Goal: Check status

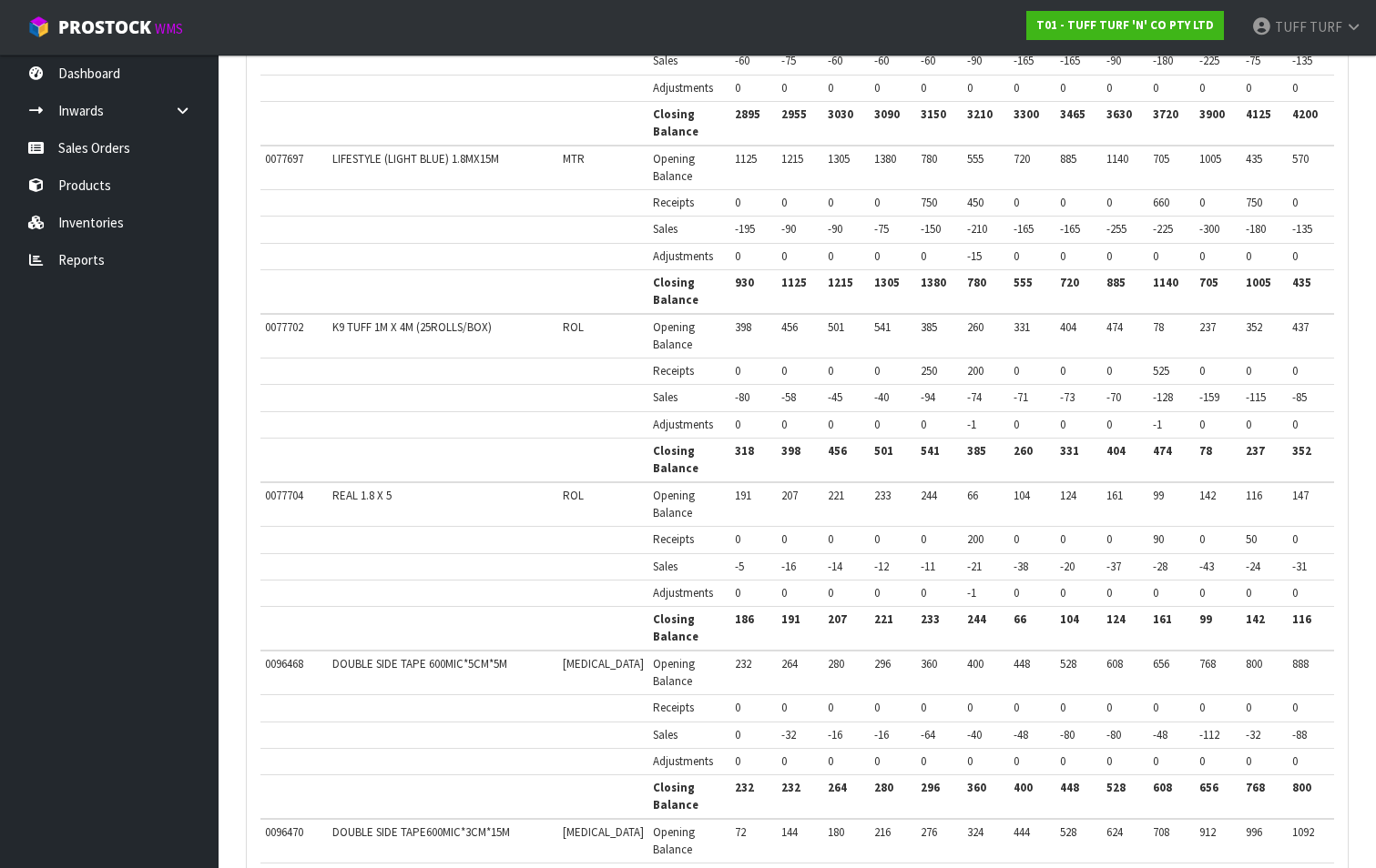
scroll to position [397, 0]
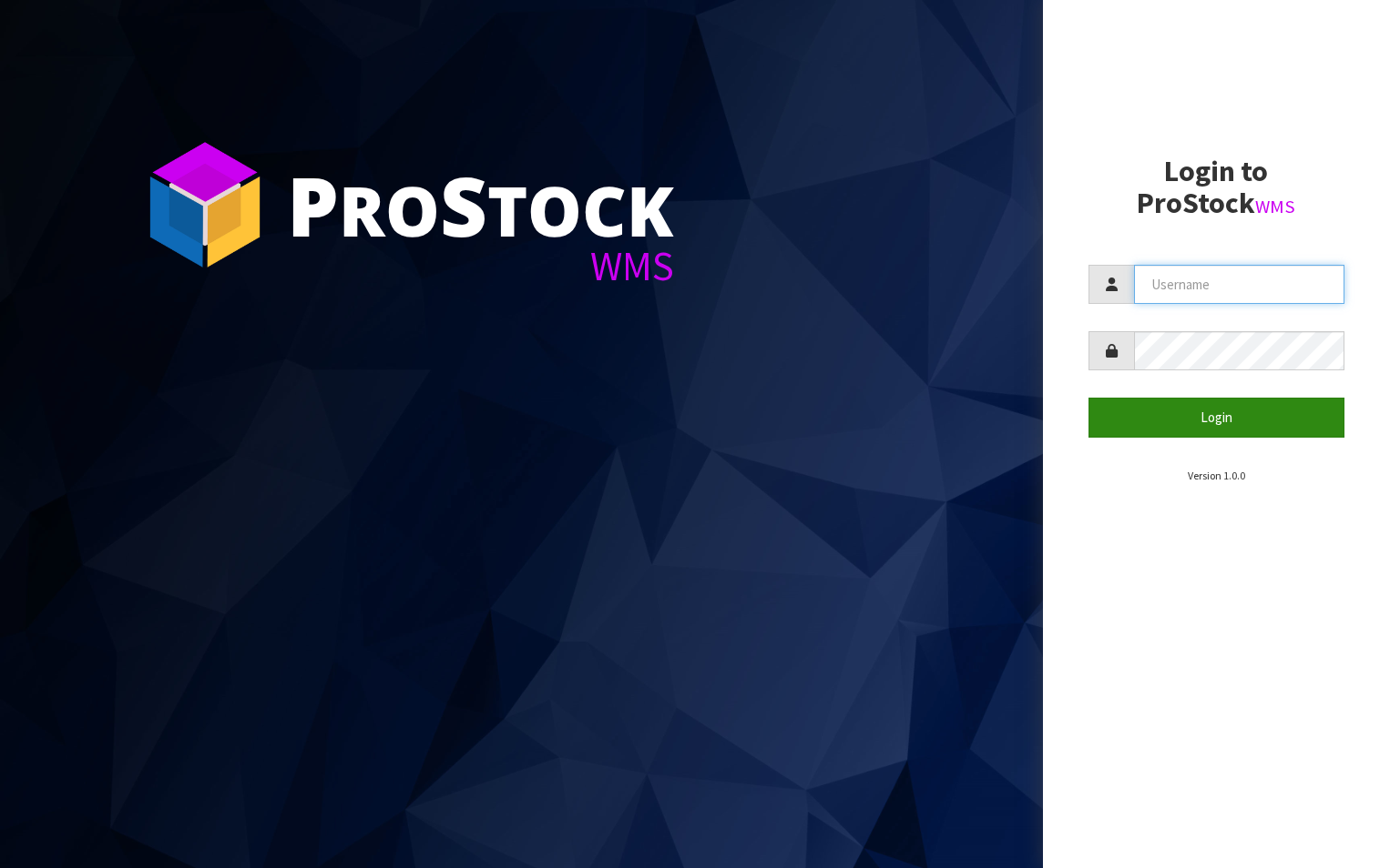
type input "TUFF TURF"
click at [1294, 420] on button "Login" at bounding box center [1216, 417] width 257 height 39
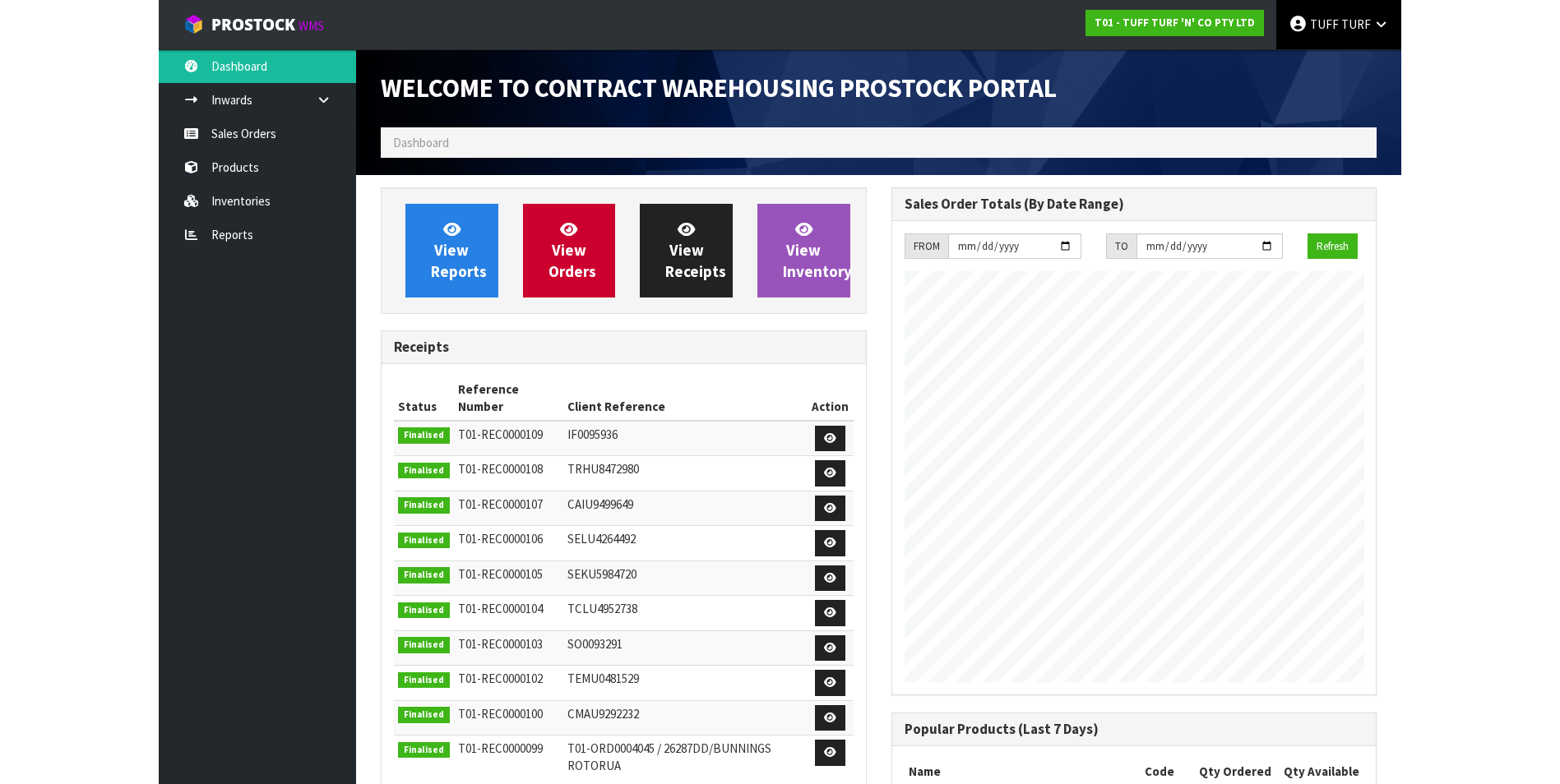
scroll to position [912, 668]
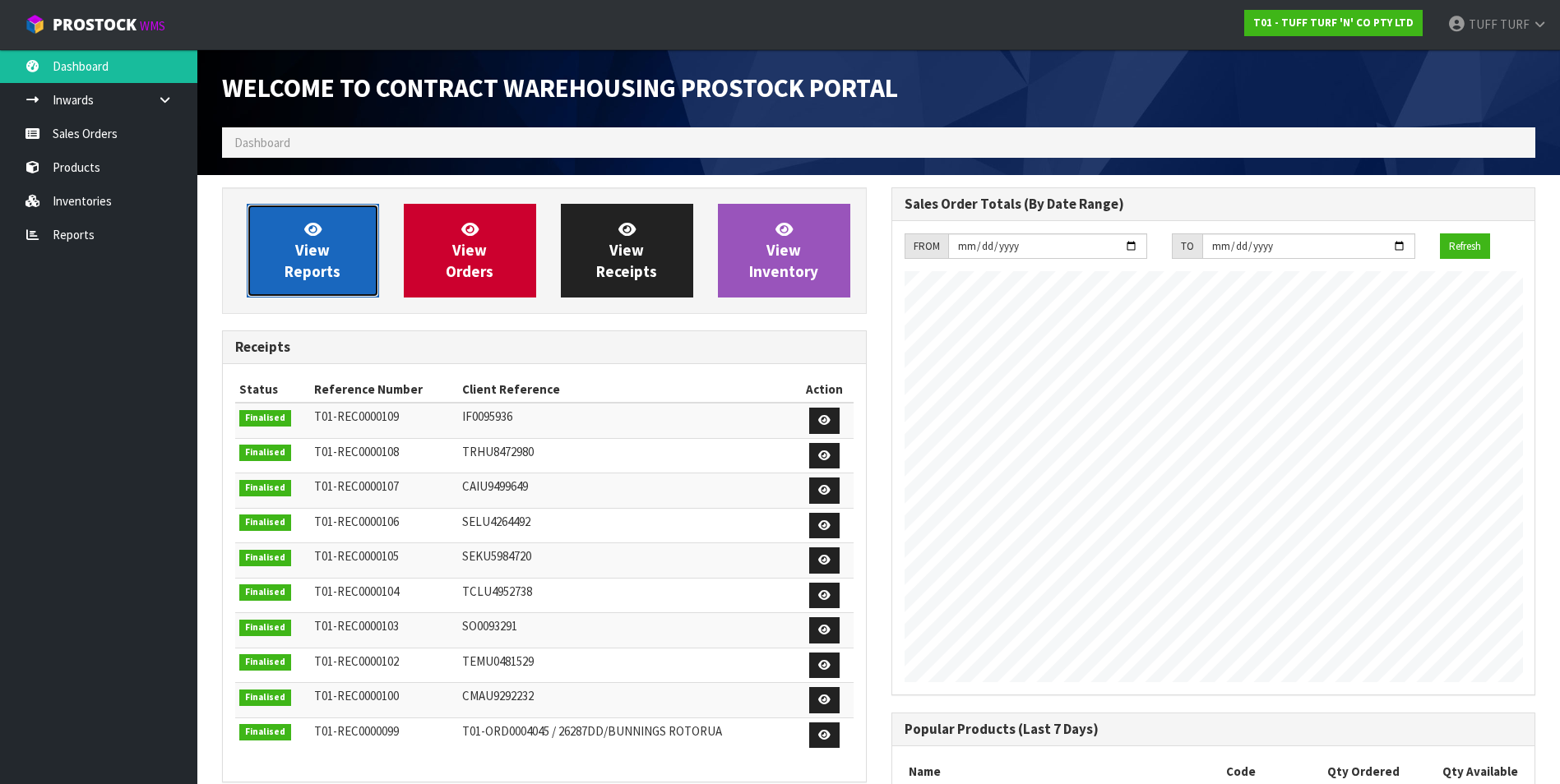
click at [316, 267] on span "View Reports" at bounding box center [312, 250] width 56 height 61
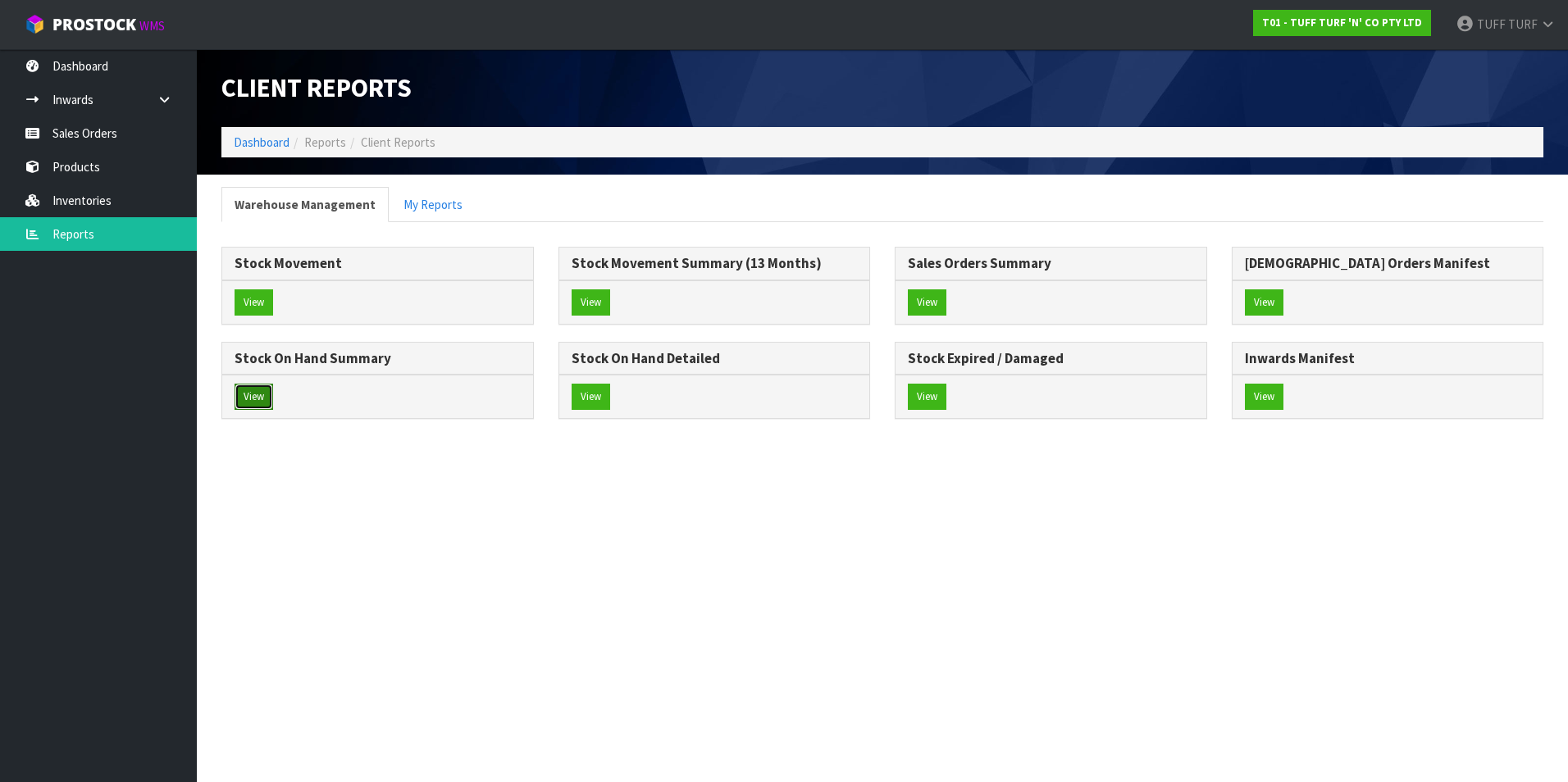
click at [259, 404] on button "View" at bounding box center [254, 397] width 38 height 27
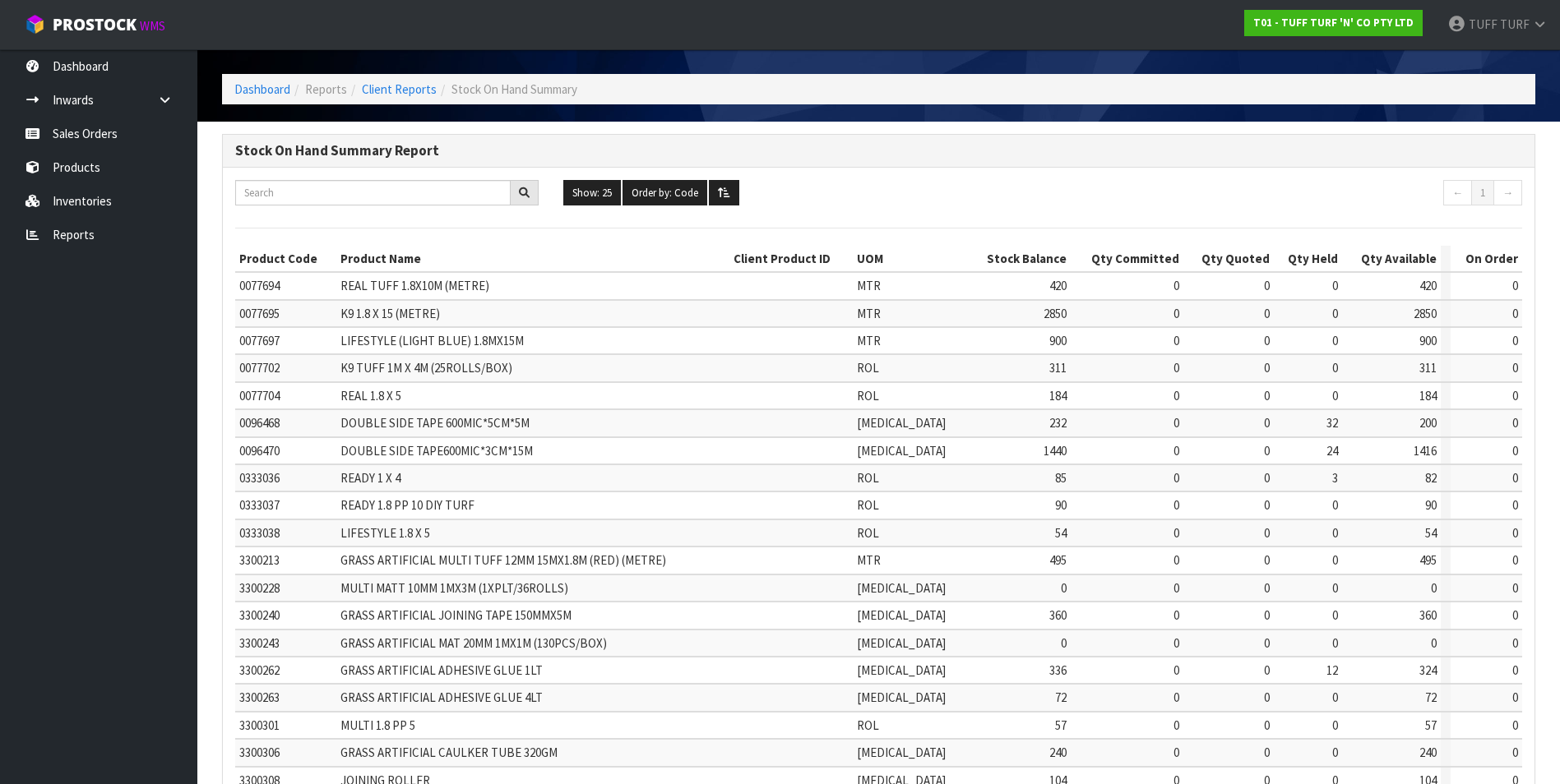
scroll to position [83, 0]
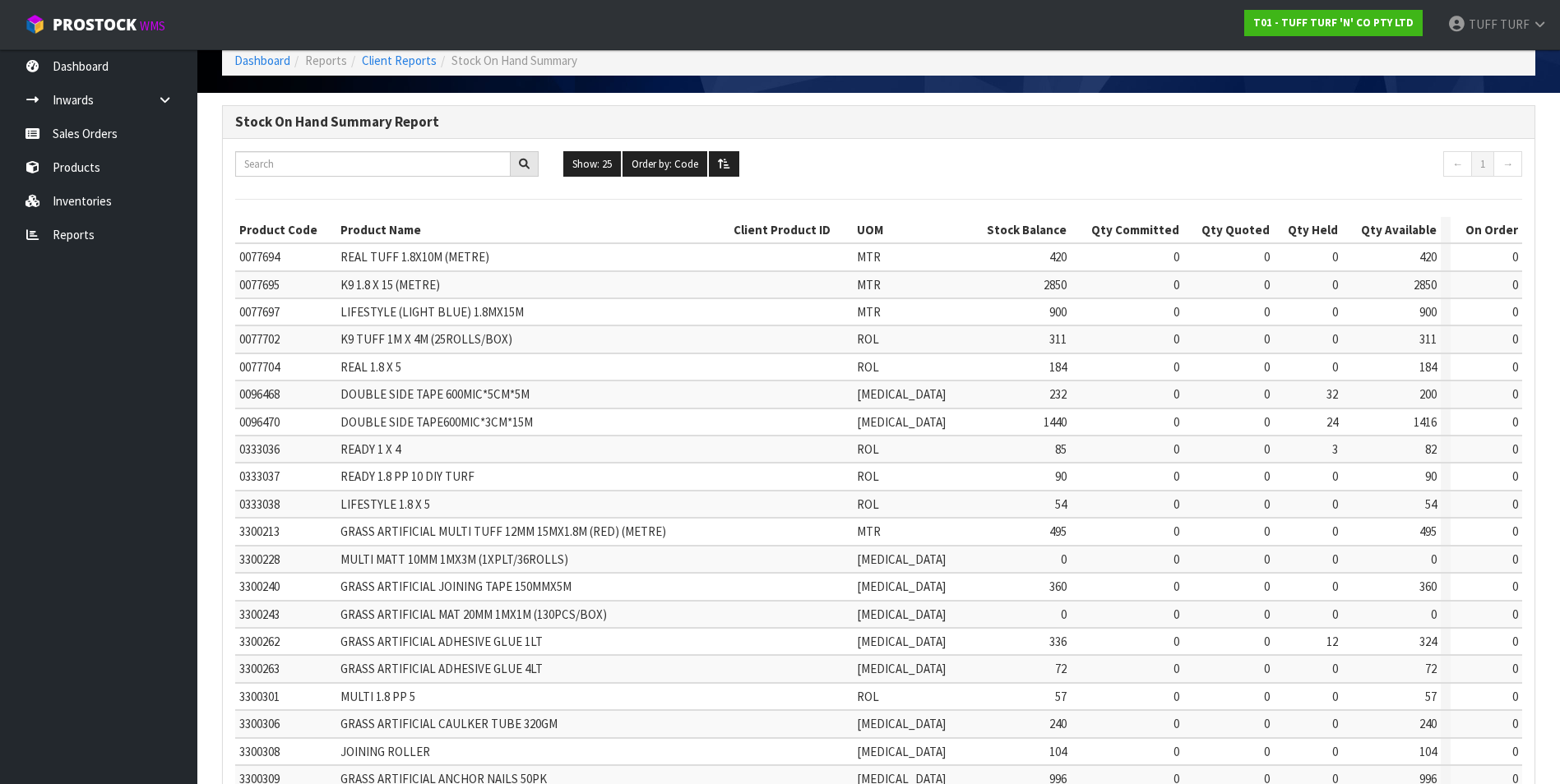
click at [1081, 508] on td "0" at bounding box center [1127, 504] width 114 height 28
